Goal: Task Accomplishment & Management: Manage account settings

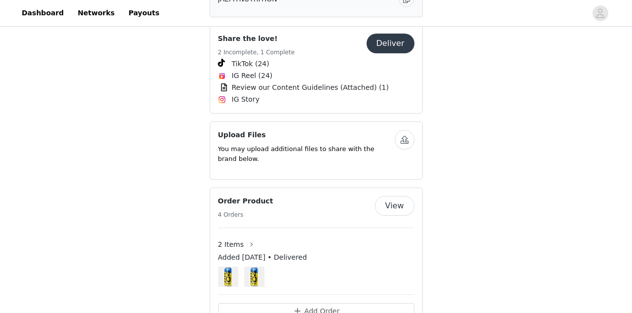
scroll to position [608, 0]
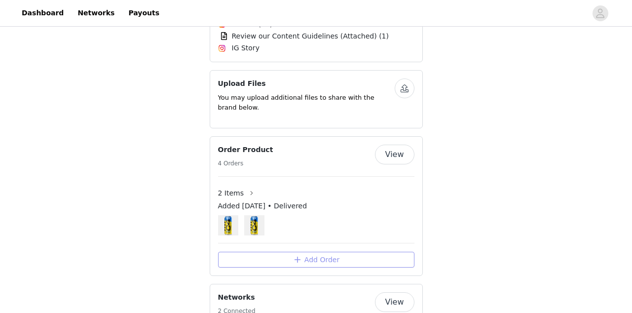
click at [304, 252] on button "Add Order" at bounding box center [316, 260] width 196 height 16
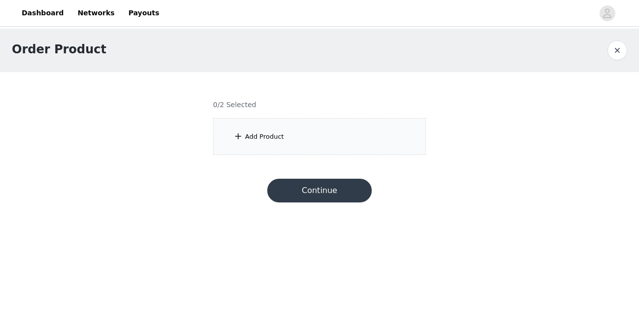
click at [308, 145] on div "Add Product" at bounding box center [319, 136] width 213 height 37
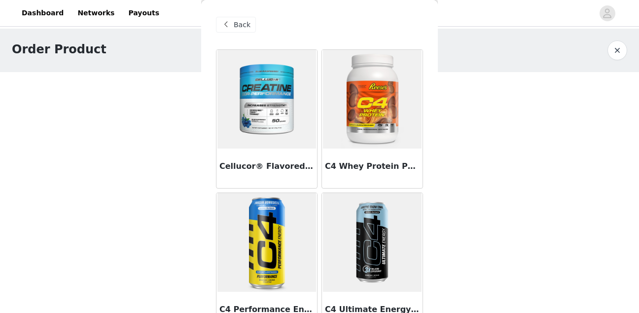
click at [349, 137] on img at bounding box center [372, 99] width 99 height 99
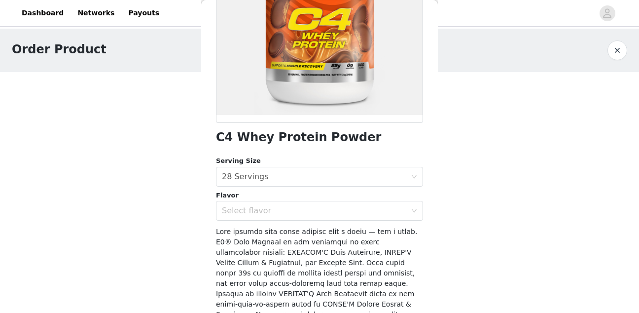
scroll to position [148, 0]
click at [305, 213] on div "Select flavor" at bounding box center [314, 211] width 184 height 10
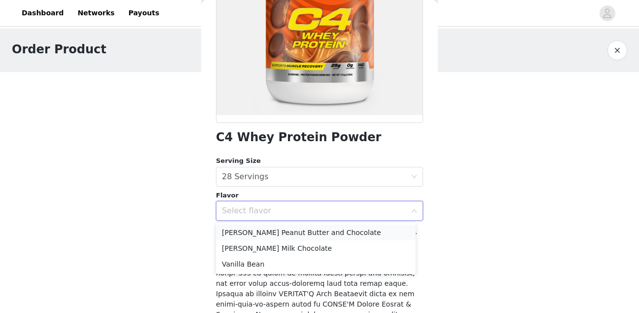
click at [301, 236] on li "[PERSON_NAME] Peanut Butter and Chocolate" at bounding box center [316, 232] width 200 height 16
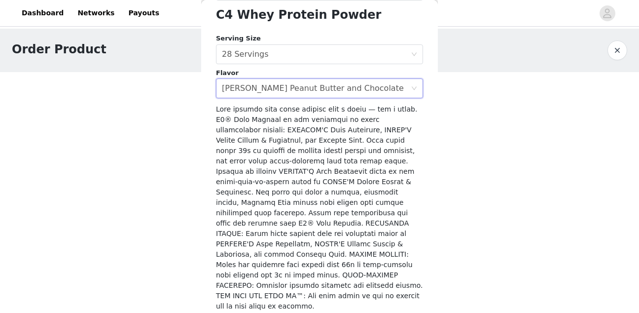
scroll to position [290, 0]
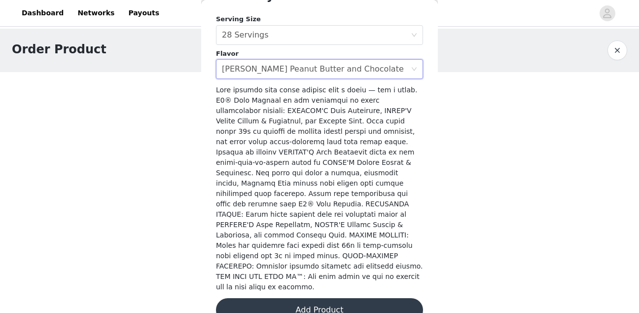
click at [310, 298] on button "Add Product" at bounding box center [319, 310] width 207 height 24
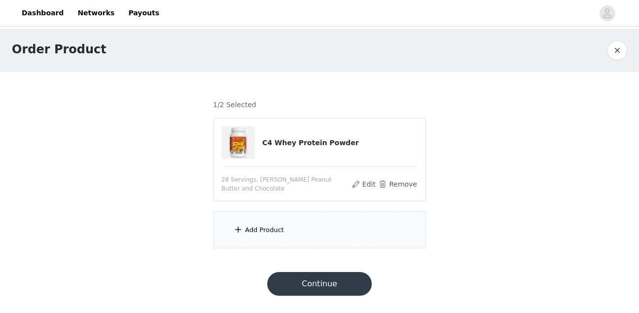
click at [302, 228] on div "Add Product" at bounding box center [319, 229] width 213 height 37
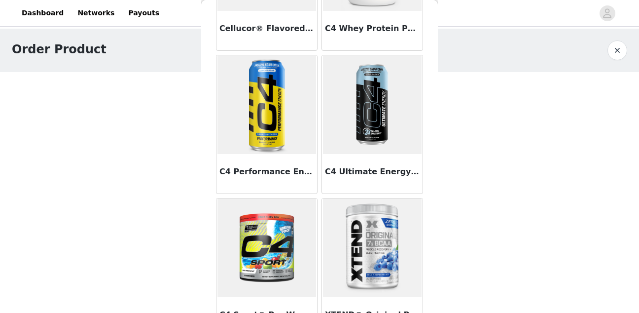
scroll to position [138, 0]
click at [264, 235] on img at bounding box center [267, 247] width 99 height 99
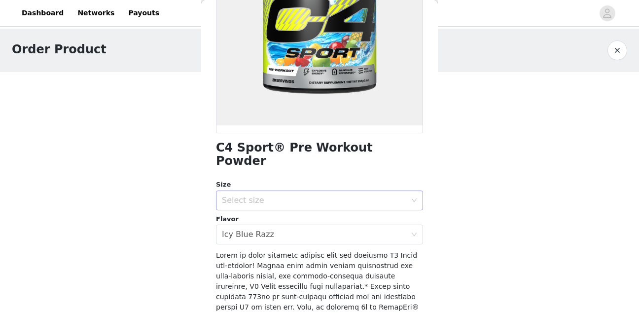
click at [302, 195] on div "Select size" at bounding box center [314, 200] width 184 height 10
click at [291, 211] on li "20 Servings" at bounding box center [316, 209] width 200 height 16
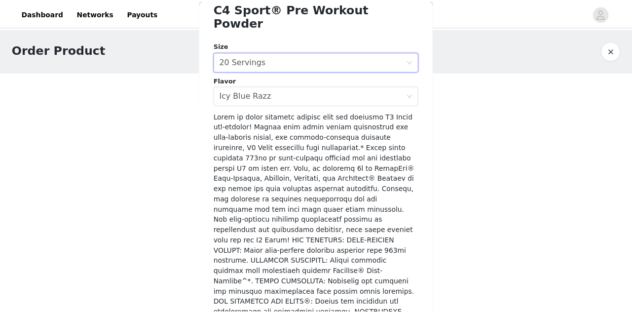
scroll to position [394, 0]
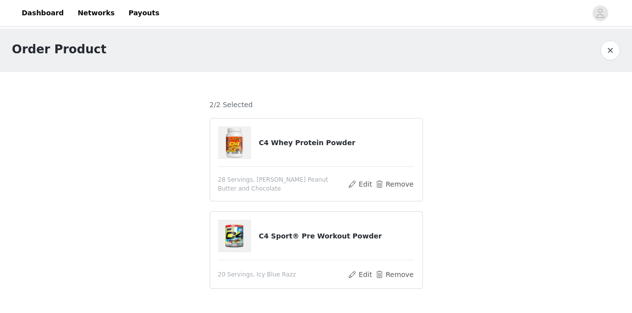
scroll to position [39, 0]
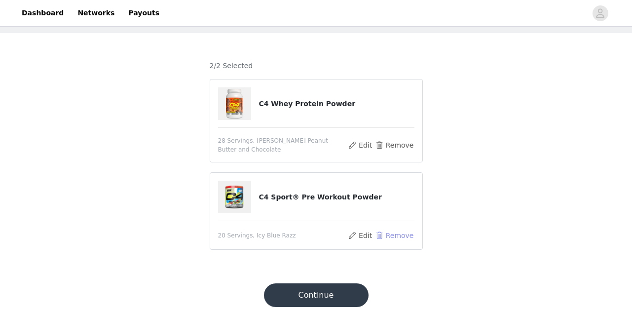
click at [395, 229] on button "Remove" at bounding box center [393, 235] width 39 height 12
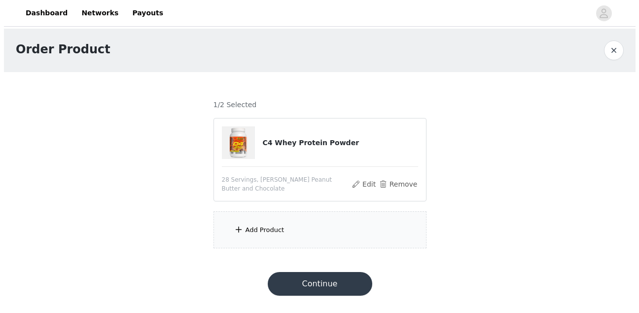
scroll to position [0, 0]
click at [296, 222] on div "Add Product" at bounding box center [319, 229] width 213 height 37
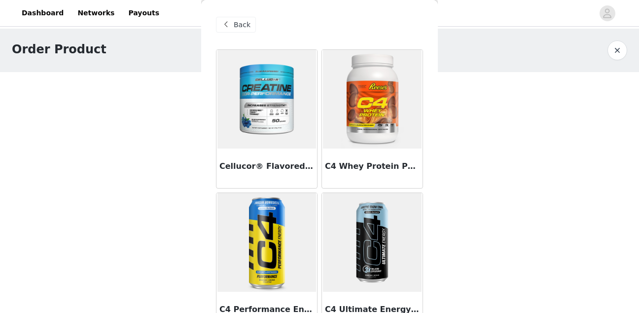
click at [270, 113] on img at bounding box center [267, 99] width 99 height 99
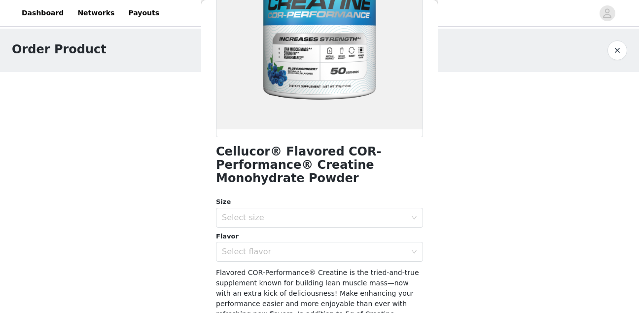
scroll to position [135, 0]
click at [252, 219] on div "Select size" at bounding box center [314, 217] width 184 height 10
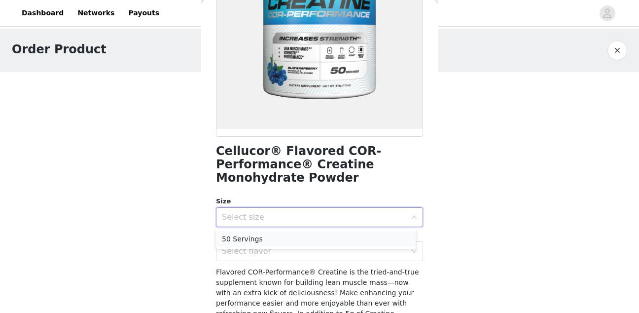
click at [261, 238] on li "50 Servings" at bounding box center [316, 239] width 200 height 16
click at [267, 252] on div "Select flavor" at bounding box center [314, 251] width 184 height 10
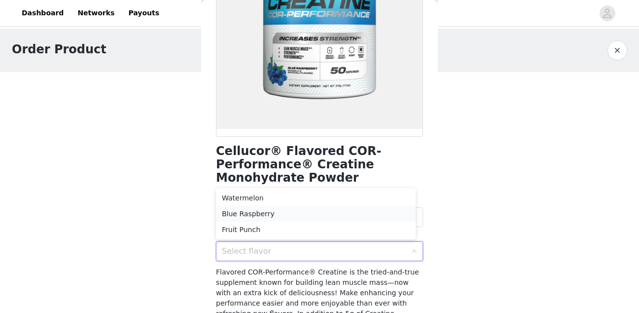
click at [259, 213] on li "Blue Raspberry" at bounding box center [316, 214] width 200 height 16
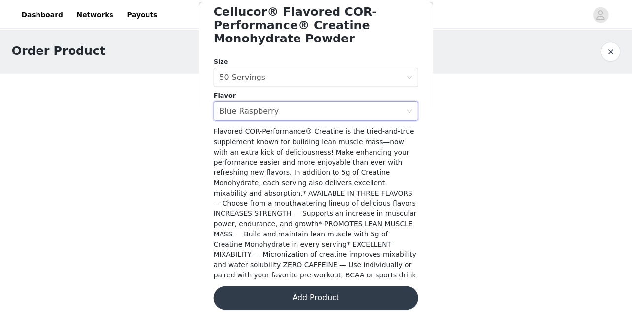
scroll to position [275, 0]
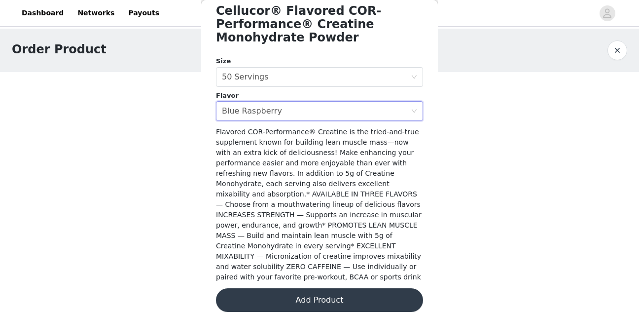
click at [314, 292] on button "Add Product" at bounding box center [319, 300] width 207 height 24
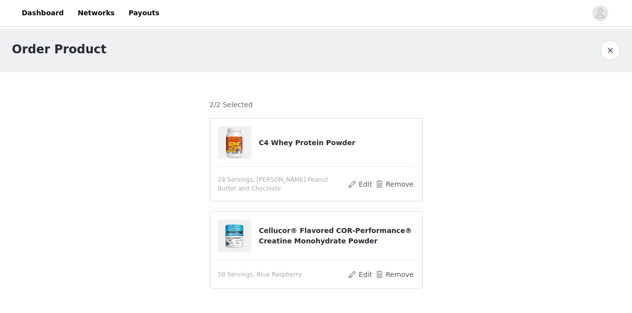
scroll to position [39, 0]
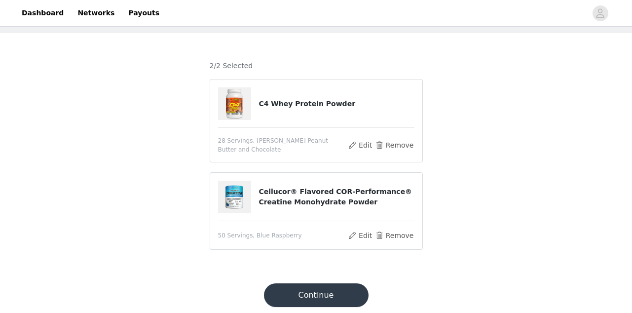
click at [313, 283] on button "Continue" at bounding box center [316, 295] width 105 height 24
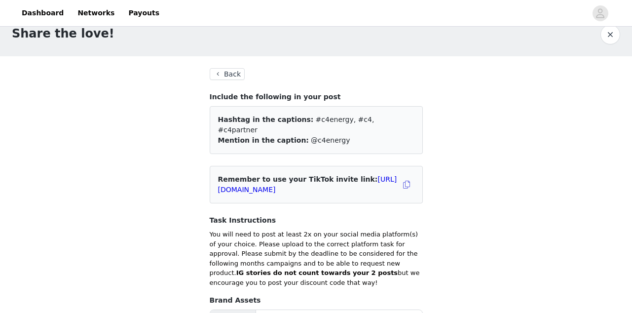
scroll to position [15, 0]
click at [227, 73] on button "Back" at bounding box center [228, 75] width 36 height 12
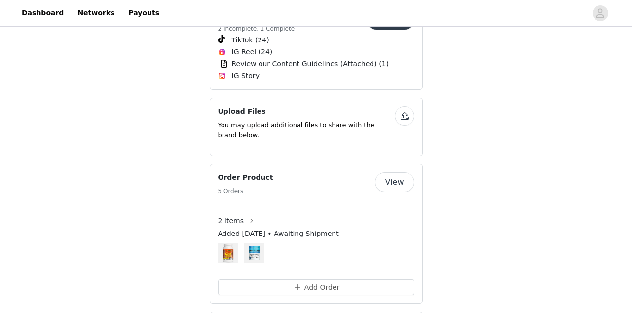
scroll to position [581, 0]
click at [298, 279] on button "Add Order" at bounding box center [316, 287] width 196 height 16
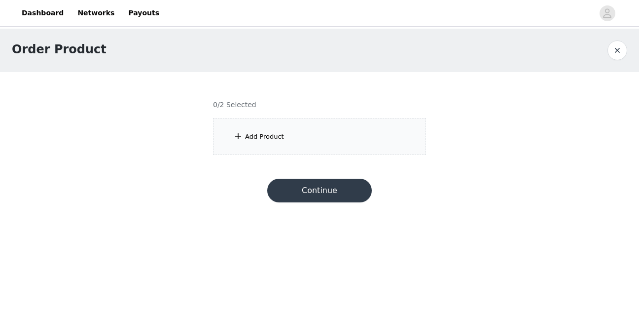
click at [619, 54] on button "button" at bounding box center [618, 50] width 20 height 20
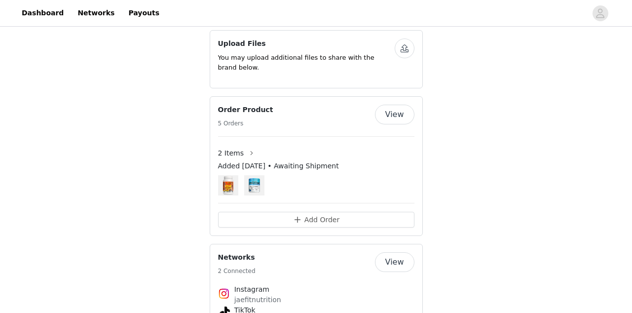
scroll to position [622, 0]
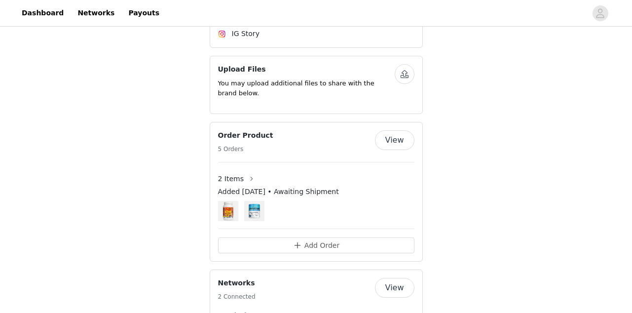
click at [387, 130] on button "View" at bounding box center [394, 140] width 39 height 20
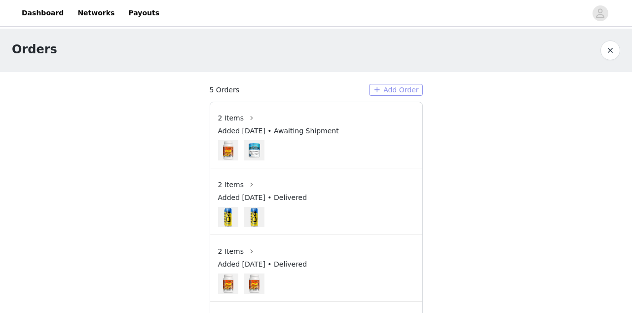
click at [386, 90] on button "Add Order" at bounding box center [396, 90] width 54 height 12
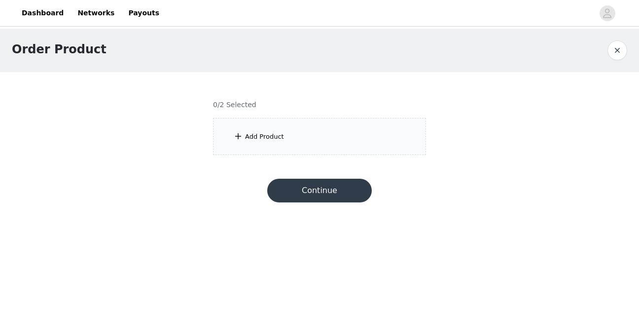
click at [301, 142] on div "Add Product" at bounding box center [319, 136] width 213 height 37
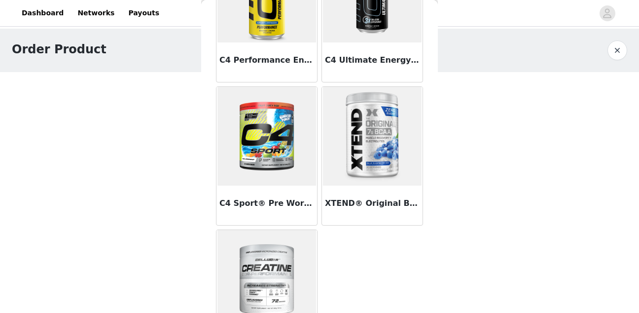
scroll to position [249, 0]
click at [471, 158] on div "Order Product 0/2 Selected Add Product Back Cellucor® Flavored COR-Performance®…" at bounding box center [319, 98] width 639 height 138
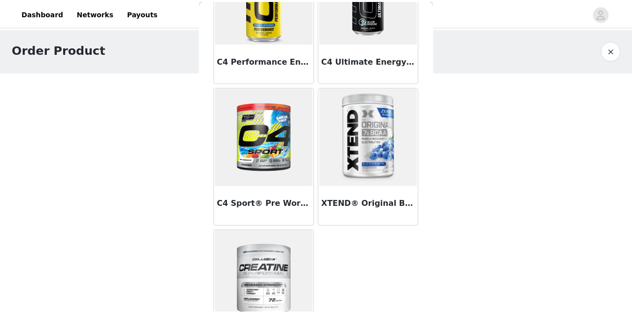
scroll to position [0, 0]
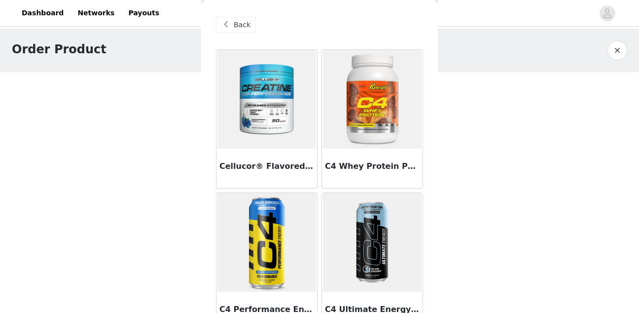
click at [240, 21] on span "Back" at bounding box center [242, 25] width 17 height 10
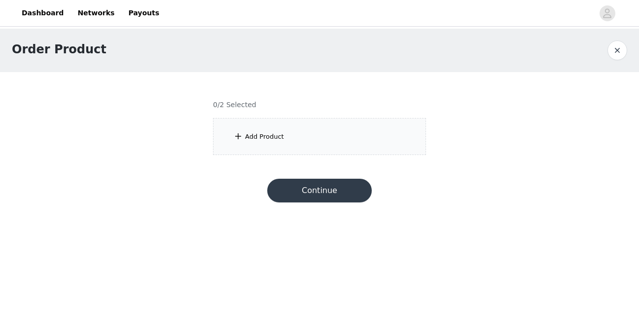
click at [620, 45] on button "button" at bounding box center [618, 50] width 20 height 20
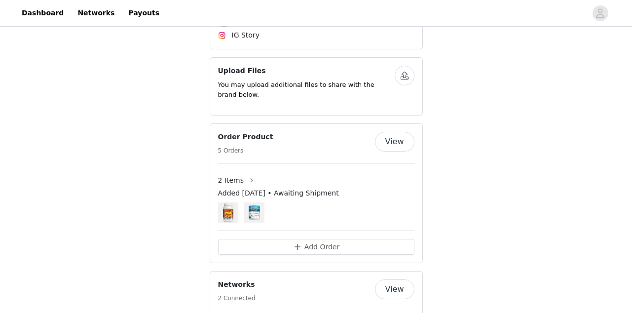
scroll to position [630, 0]
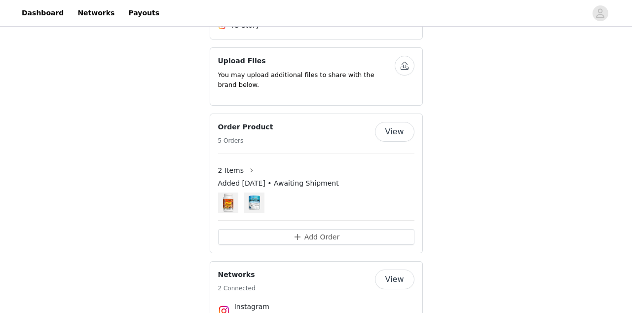
click at [283, 162] on div "2 Items" at bounding box center [316, 170] width 196 height 16
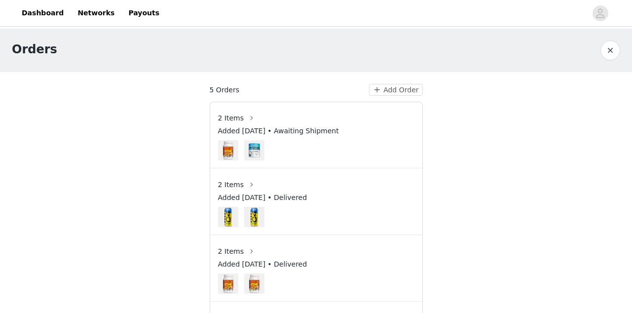
click at [237, 119] on span "2 Items" at bounding box center [231, 118] width 26 height 10
click at [247, 117] on button "button" at bounding box center [252, 118] width 16 height 16
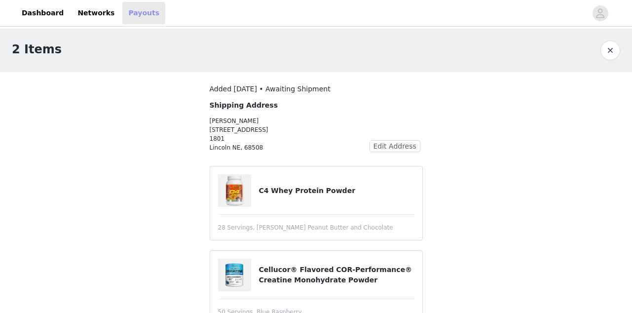
click at [133, 13] on link "Payouts" at bounding box center [143, 13] width 43 height 22
